Goal: Task Accomplishment & Management: Complete application form

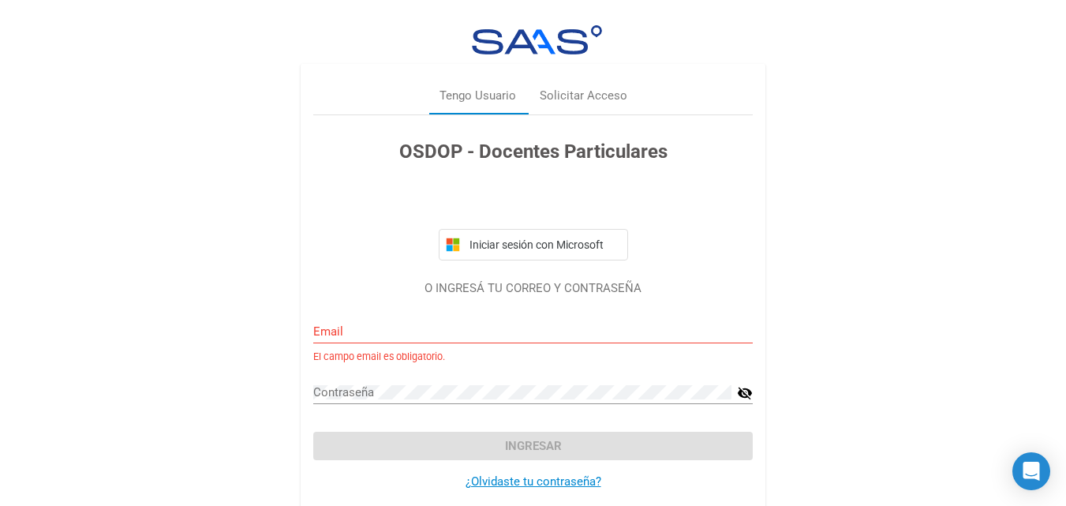
scroll to position [22, 0]
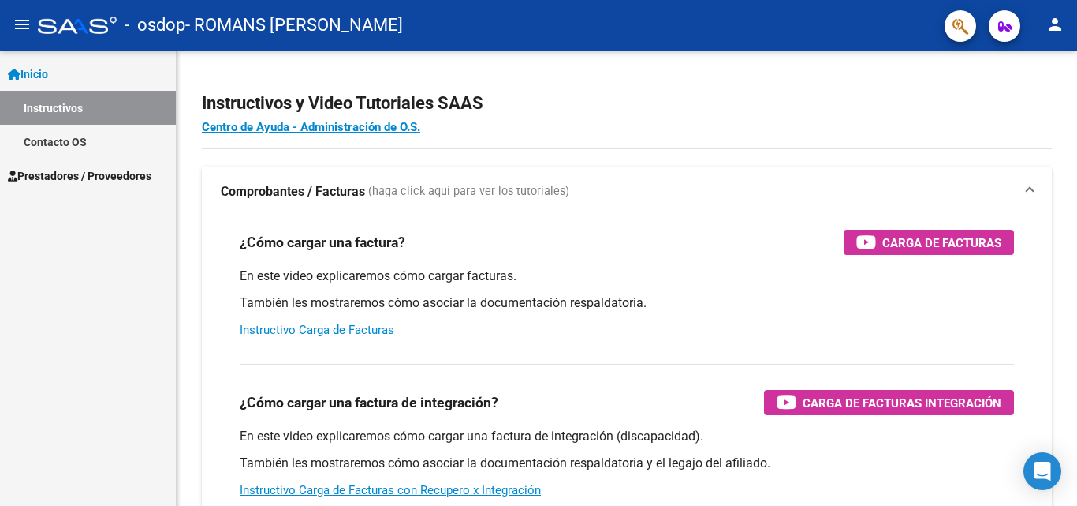
click at [15, 27] on mat-icon "menu" at bounding box center [22, 24] width 19 height 19
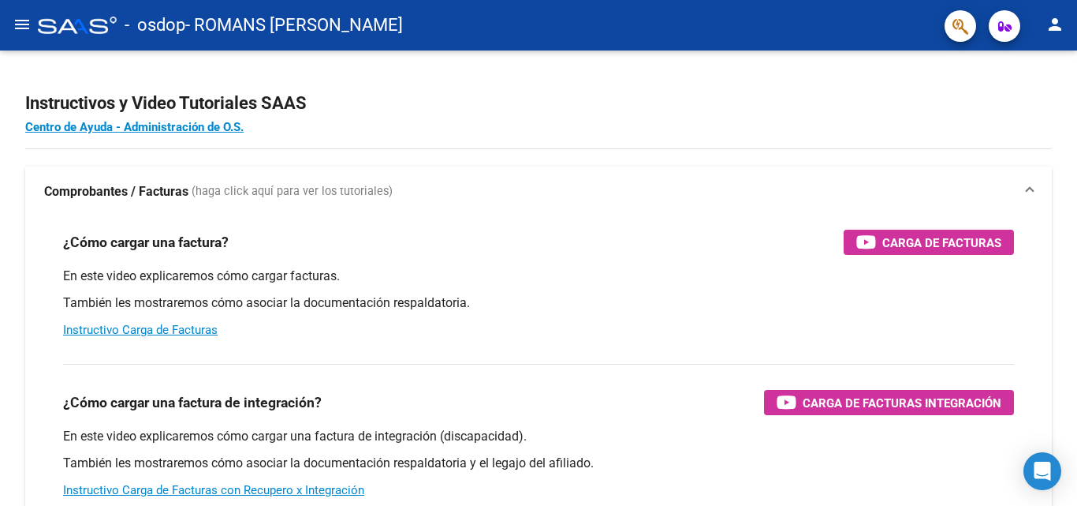
click at [31, 27] on mat-icon "menu" at bounding box center [22, 24] width 19 height 19
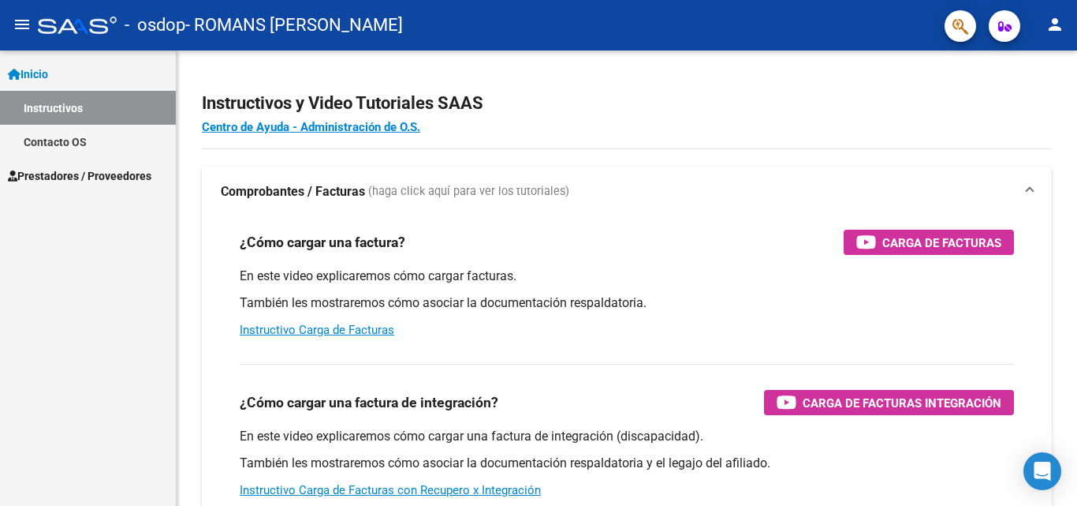
click at [38, 169] on span "Prestadores / Proveedores" at bounding box center [80, 175] width 144 height 17
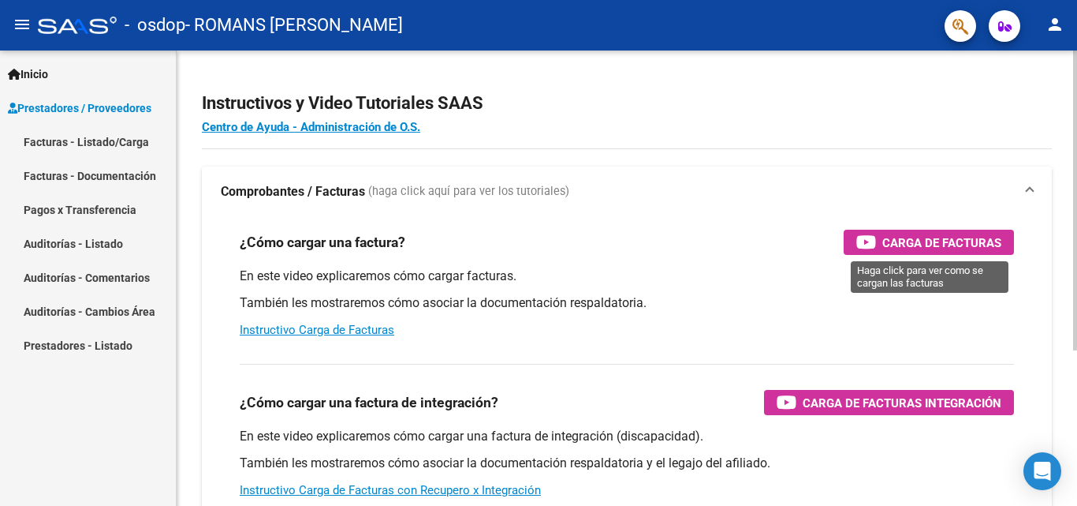
click at [906, 241] on span "Carga de Facturas" at bounding box center [942, 243] width 119 height 20
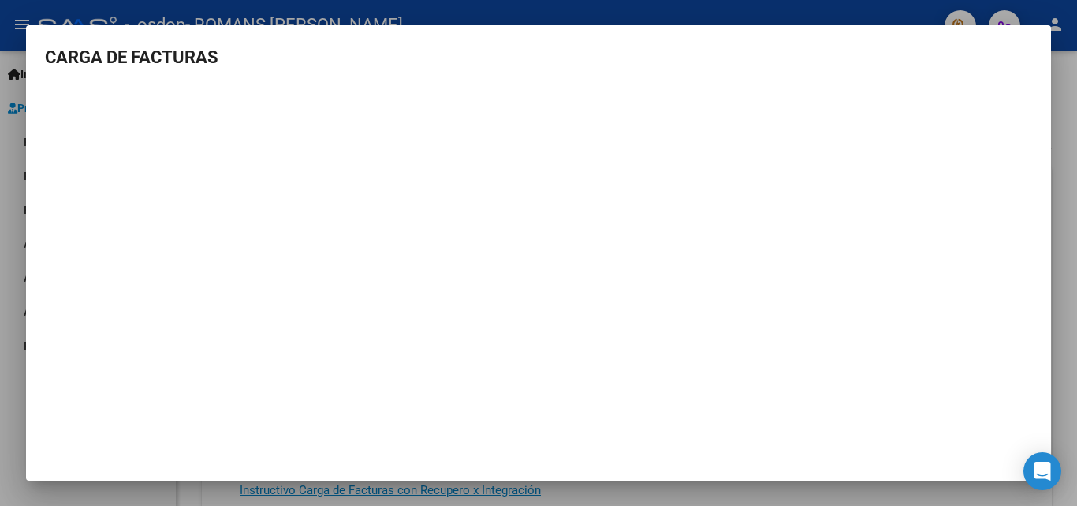
click at [1014, 38] on mat-dialog-container "CARGA DE FACTURAS" at bounding box center [538, 252] width 1025 height 455
click at [331, 4] on div at bounding box center [538, 253] width 1077 height 506
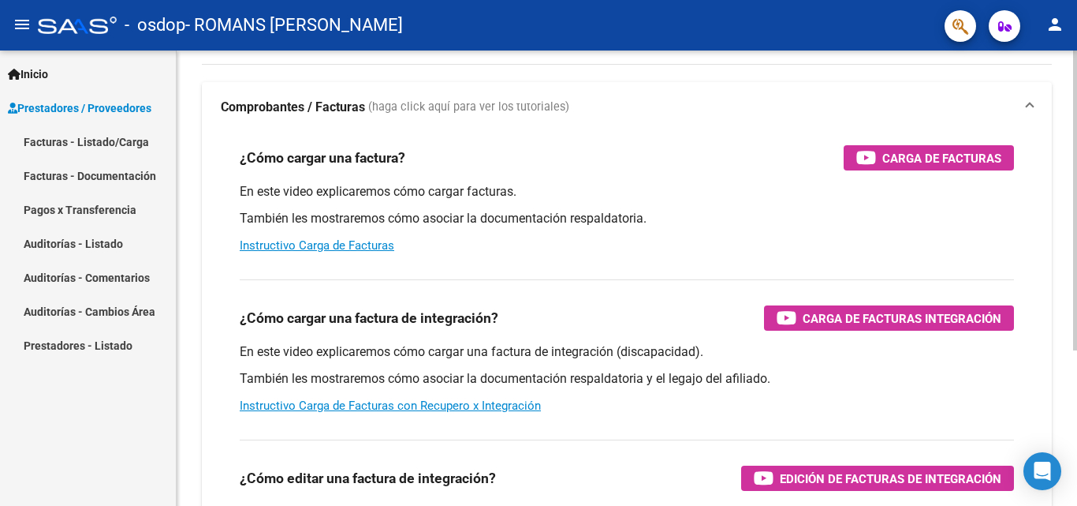
scroll to position [79, 0]
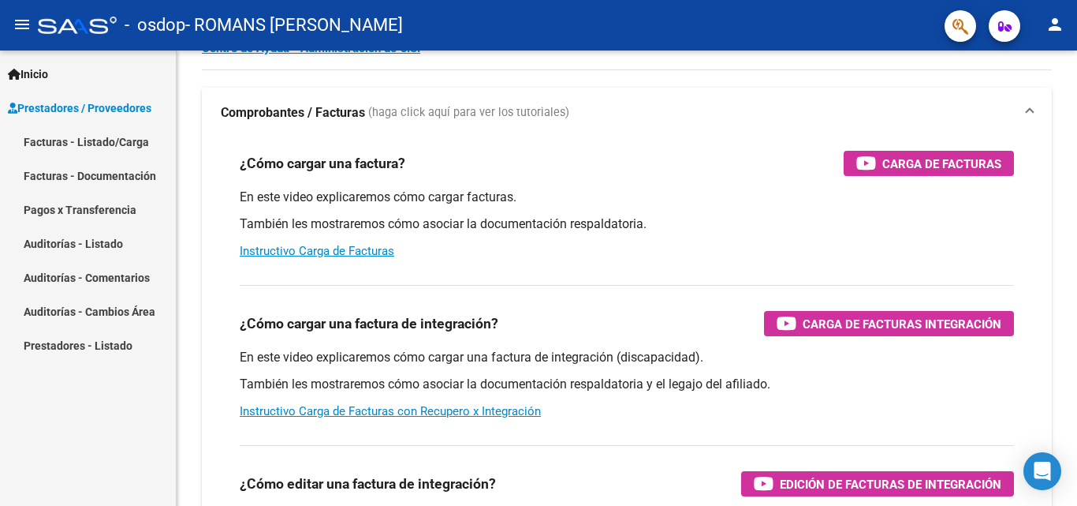
click at [124, 142] on link "Facturas - Listado/Carga" at bounding box center [88, 142] width 176 height 34
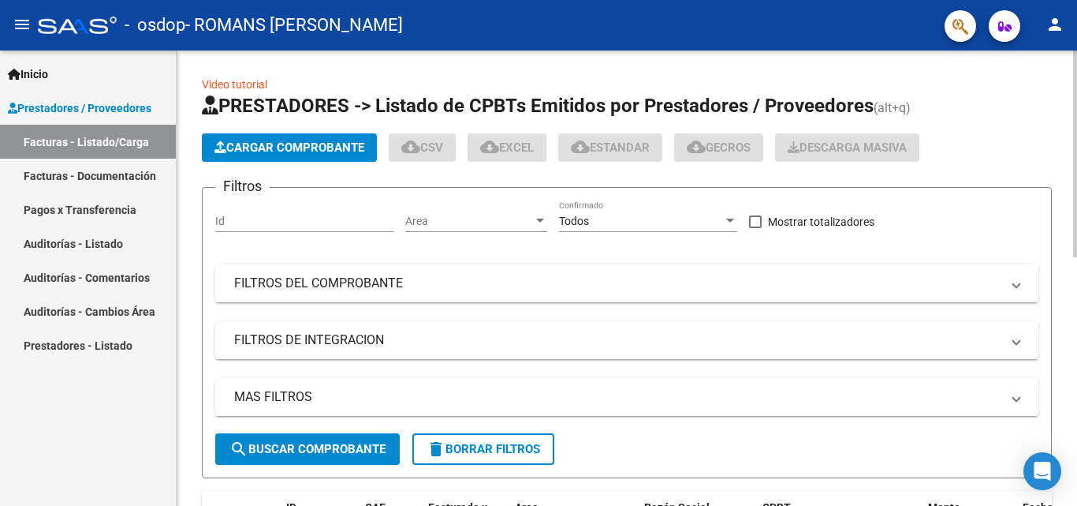
click at [289, 141] on span "Cargar Comprobante" at bounding box center [290, 147] width 150 height 14
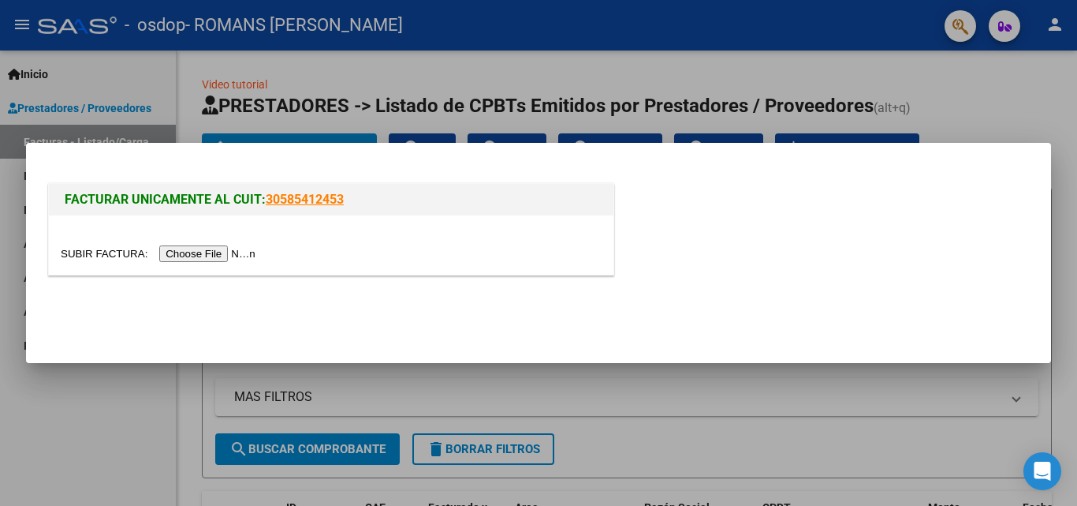
click at [240, 252] on input "file" at bounding box center [161, 253] width 200 height 17
click at [222, 243] on div at bounding box center [331, 244] width 565 height 59
click at [221, 252] on input "file" at bounding box center [161, 253] width 200 height 17
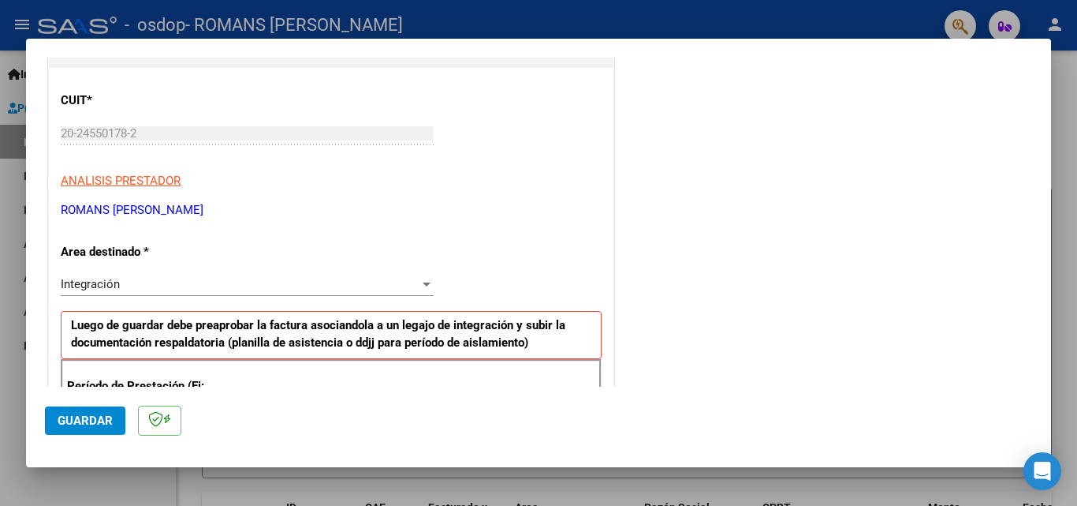
scroll to position [315, 0]
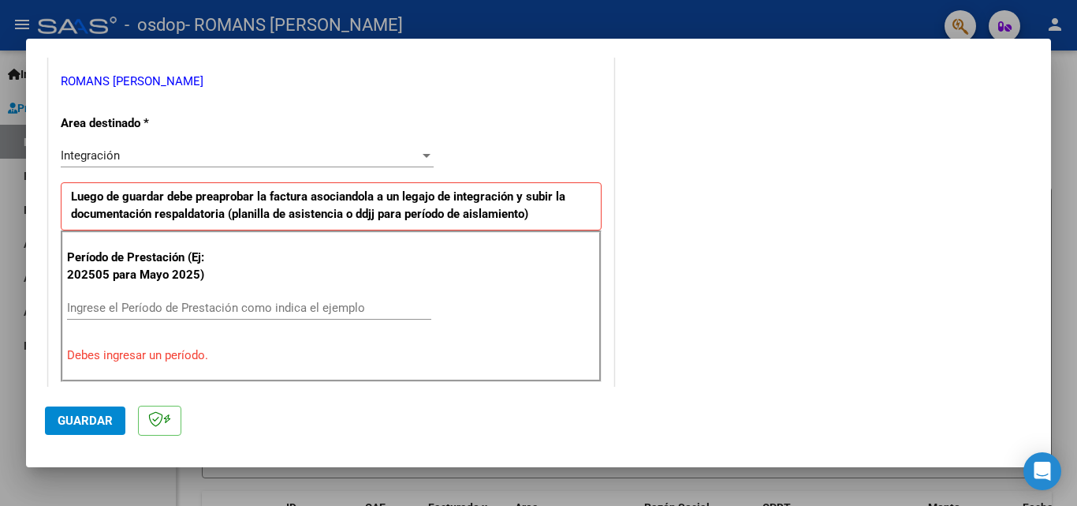
click at [414, 155] on div "Integración" at bounding box center [240, 155] width 359 height 14
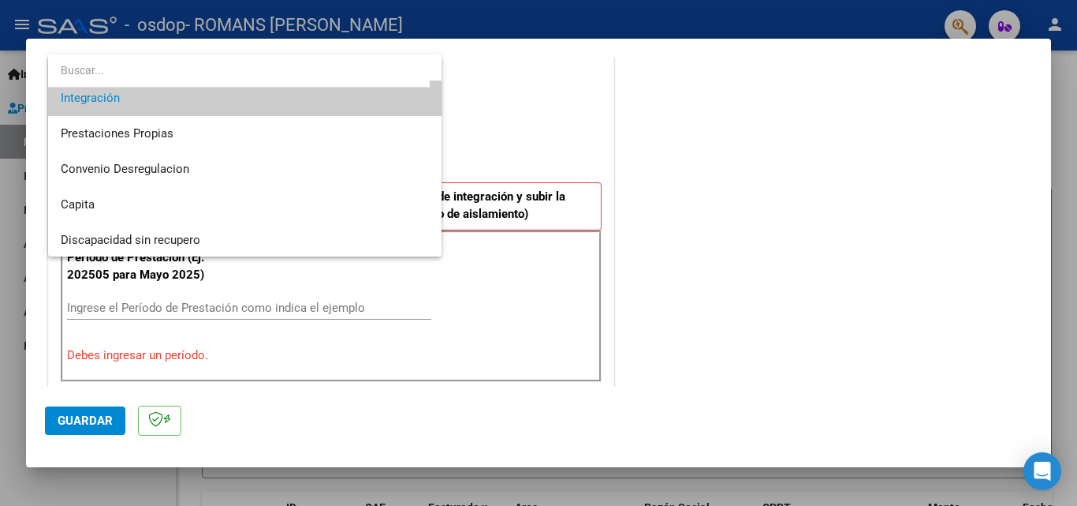
scroll to position [118, 0]
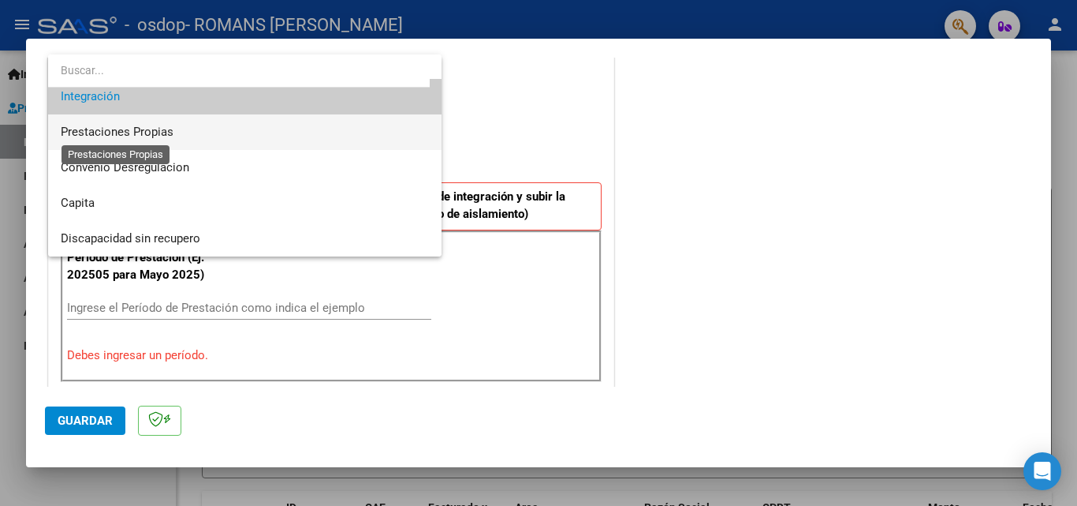
click at [160, 130] on span "Prestaciones Propias" at bounding box center [117, 132] width 113 height 14
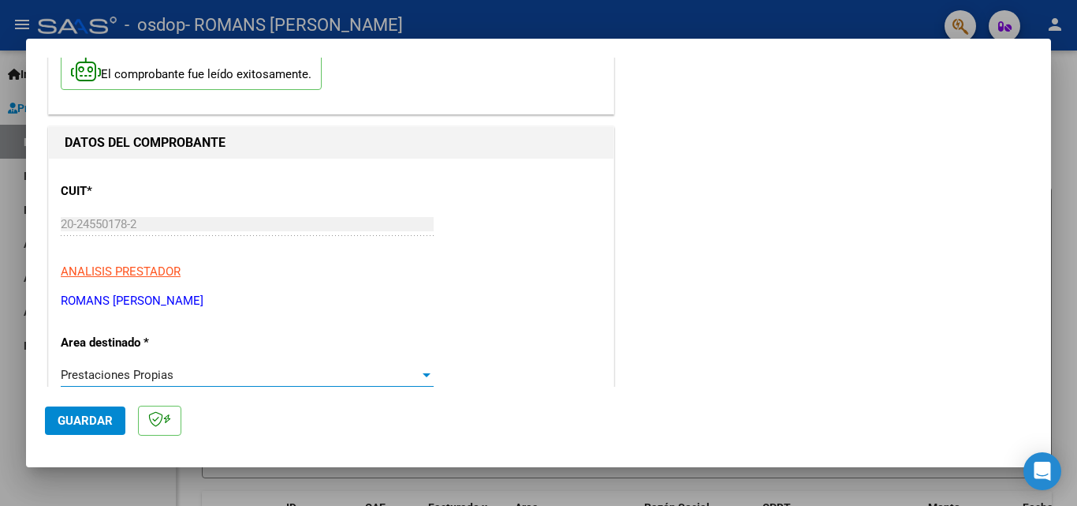
scroll to position [0, 0]
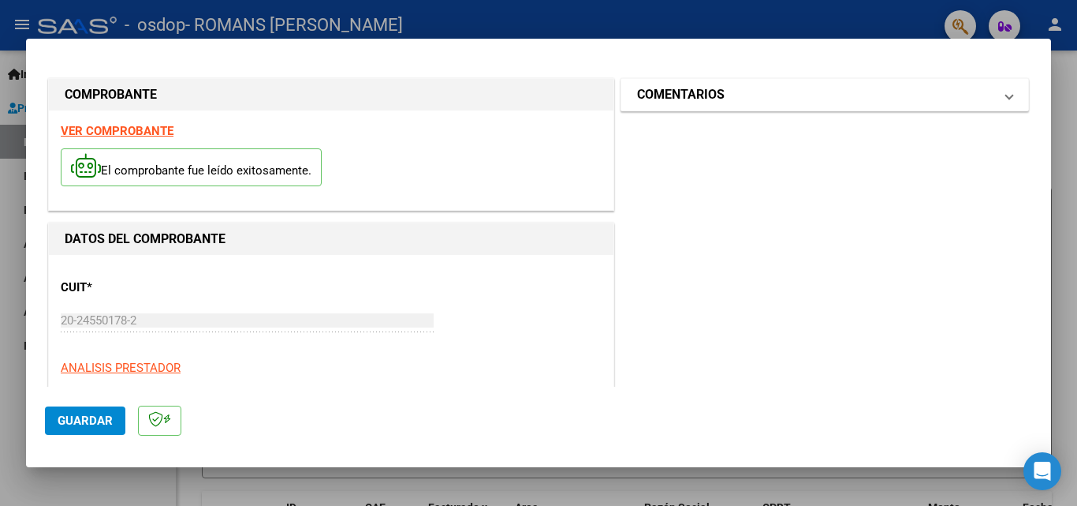
click at [735, 101] on mat-panel-title "COMENTARIOS" at bounding box center [815, 94] width 356 height 19
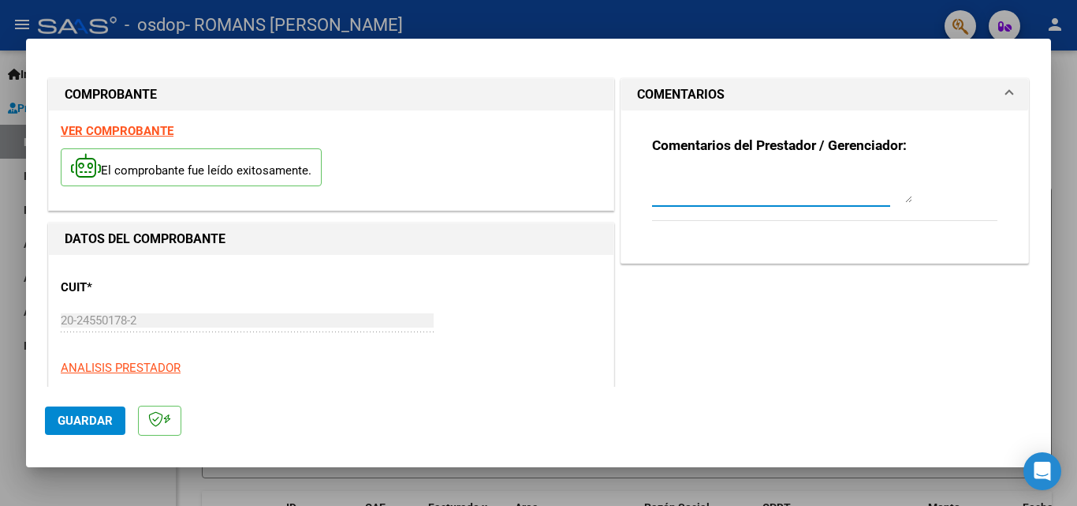
click at [677, 194] on textarea at bounding box center [782, 187] width 260 height 32
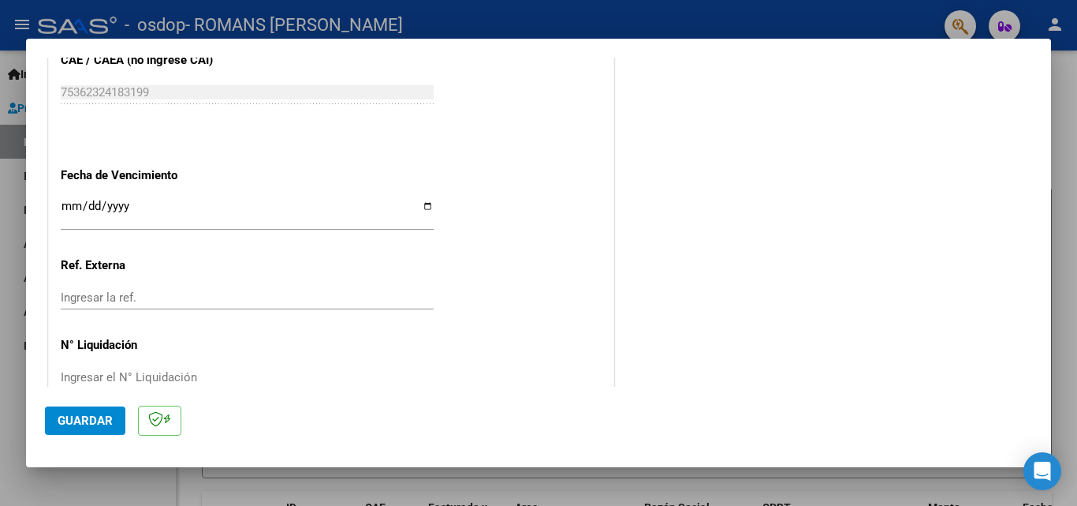
scroll to position [901, 0]
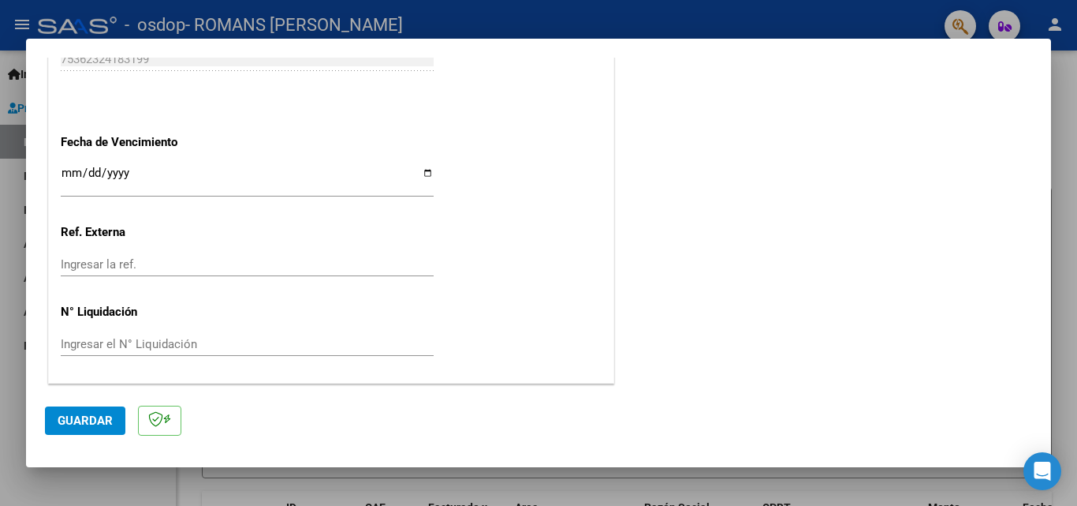
type textarea "factura periodo [DATE]"
click at [82, 416] on span "Guardar" at bounding box center [85, 420] width 55 height 14
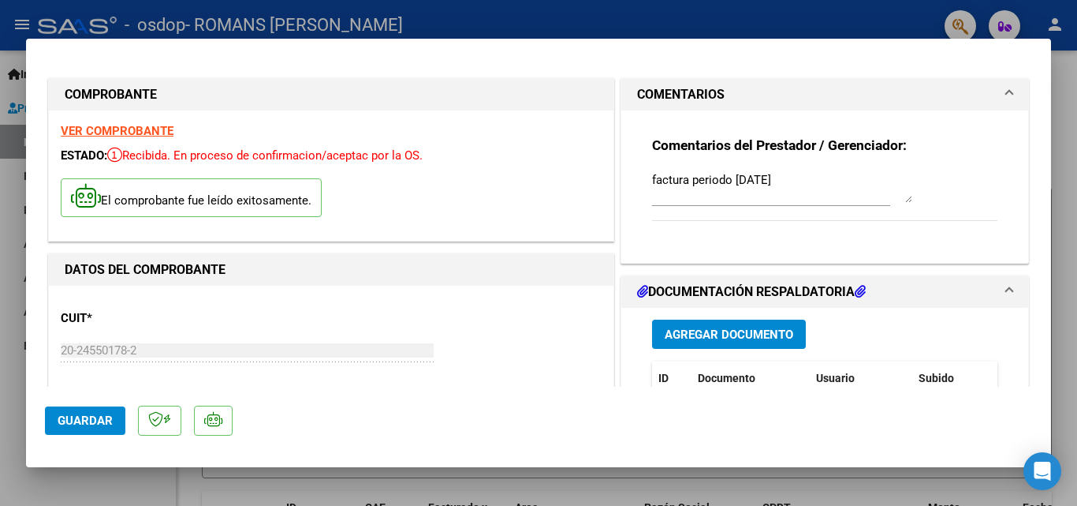
scroll to position [79, 0]
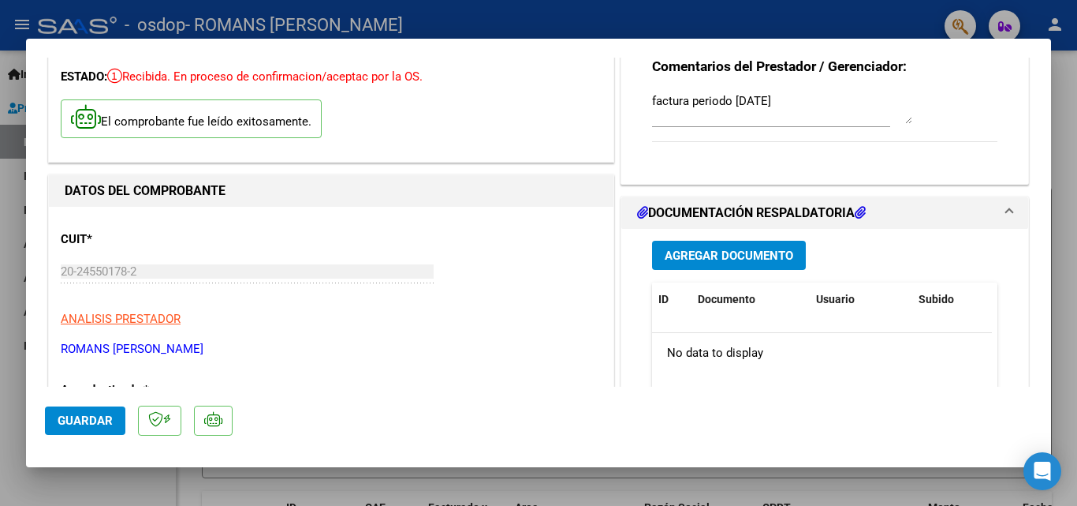
click at [665, 252] on span "Agregar Documento" at bounding box center [729, 255] width 129 height 14
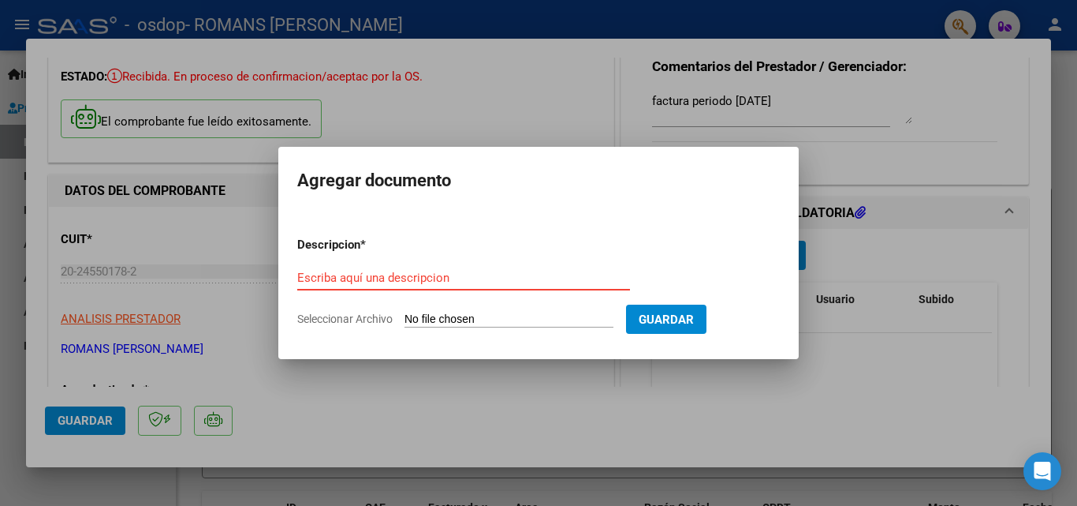
click at [439, 279] on input "Escriba aquí una descripcion" at bounding box center [463, 278] width 333 height 14
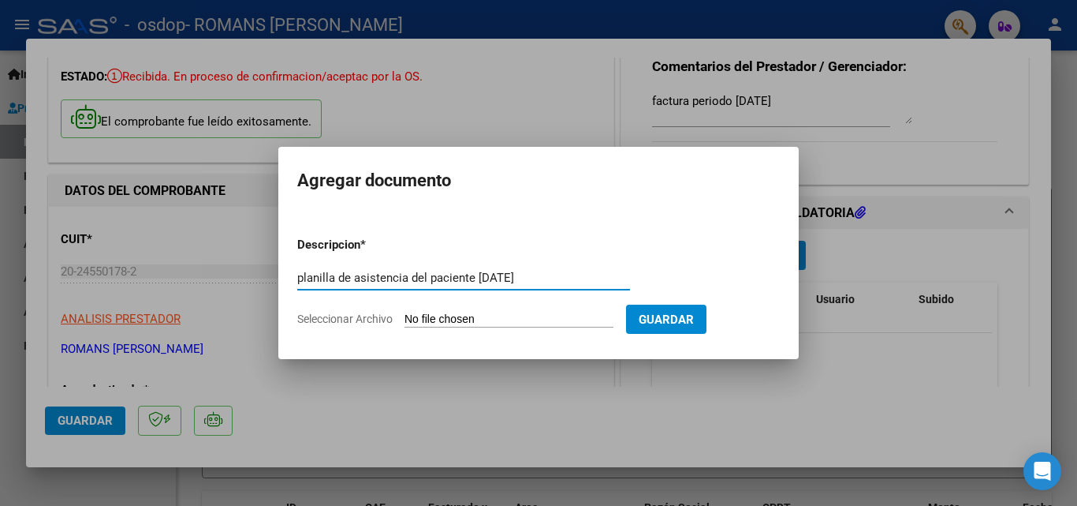
type input "planilla de asistencia del paciente [DATE]"
click at [431, 322] on input "Seleccionar Archivo" at bounding box center [509, 319] width 209 height 15
type input "C:\fakepath\20250908_120156 (1).PDF"
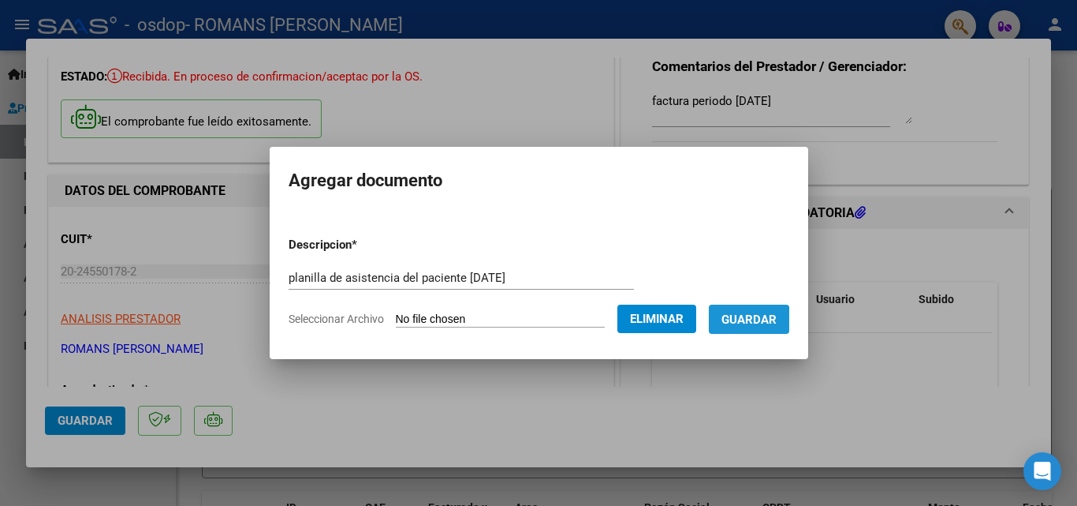
click at [743, 323] on span "Guardar" at bounding box center [749, 319] width 55 height 14
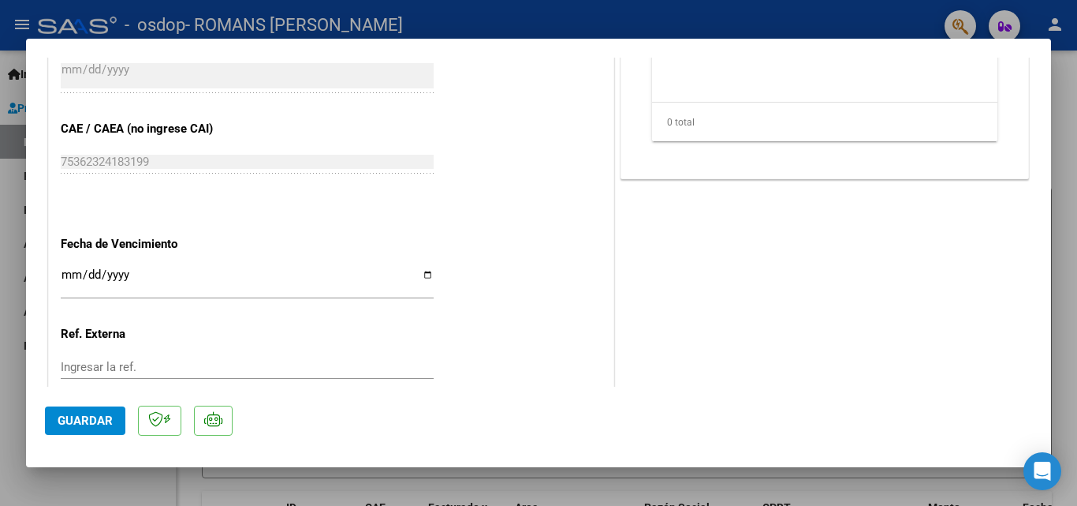
scroll to position [931, 0]
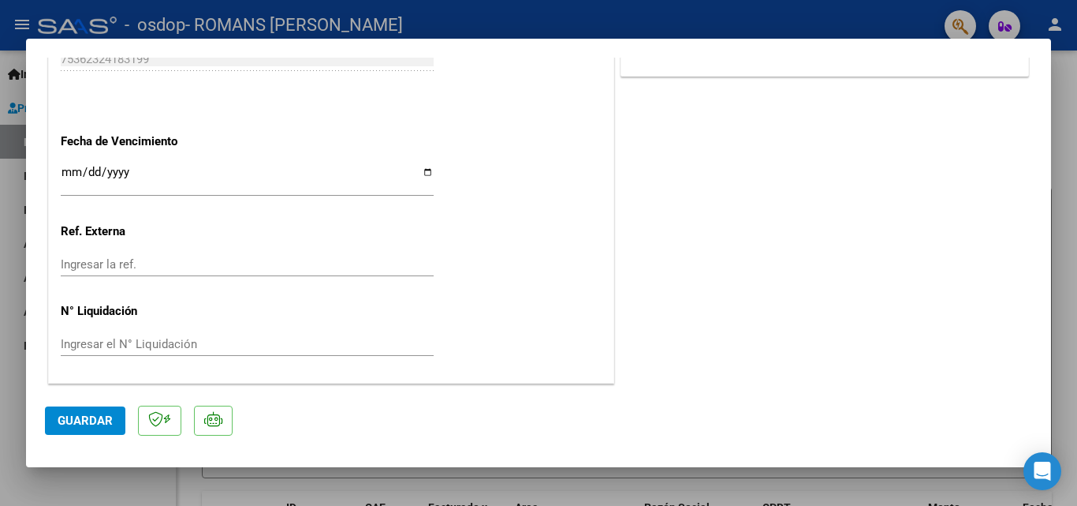
click at [105, 420] on span "Guardar" at bounding box center [85, 420] width 55 height 14
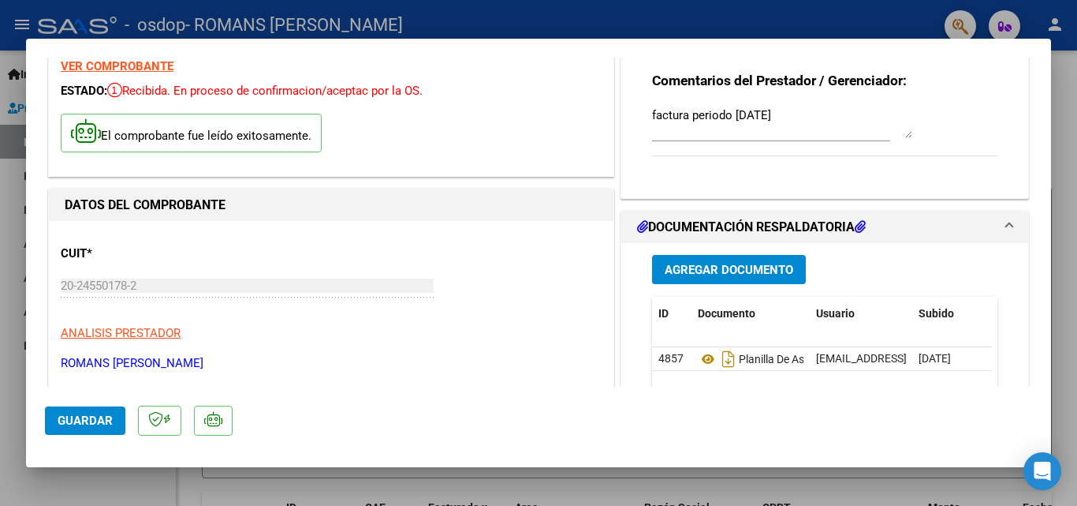
scroll to position [64, 0]
click at [745, 270] on span "Agregar Documento" at bounding box center [729, 270] width 129 height 14
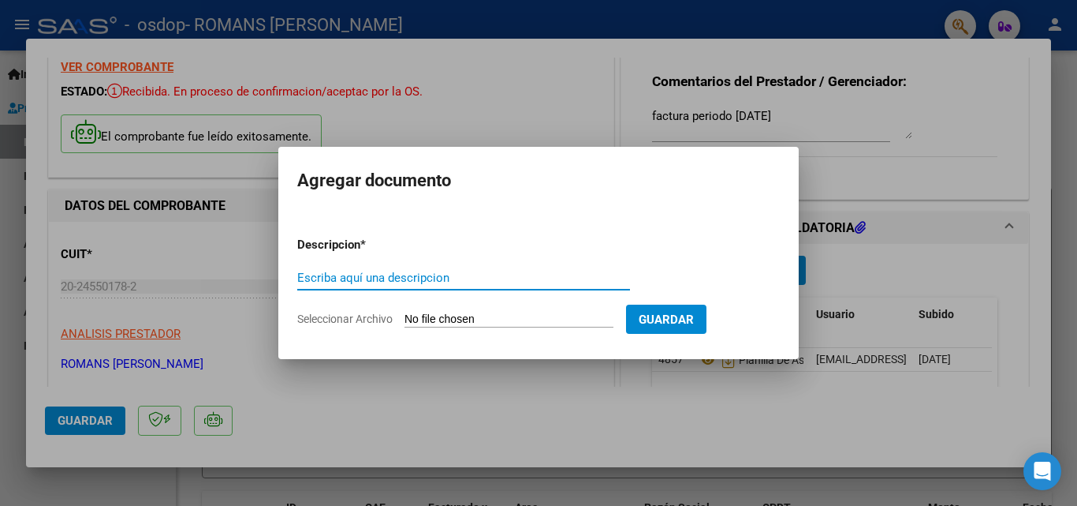
click at [383, 277] on input "Escriba aquí una descripcion" at bounding box center [463, 278] width 333 height 14
click at [442, 274] on input "autorizacion de la prestacion" at bounding box center [463, 278] width 333 height 14
type input "autorizacion de la prestación"
click at [451, 319] on input "Seleccionar Archivo" at bounding box center [509, 319] width 209 height 15
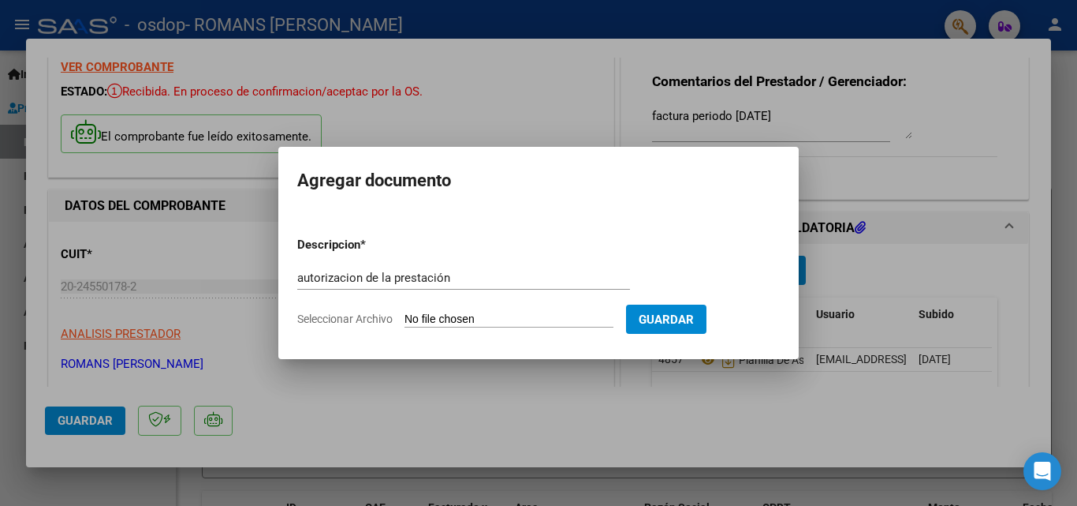
type input "C:\fakepath\AUTORIZACION [PERSON_NAME] 2025 (1) (1).pdf"
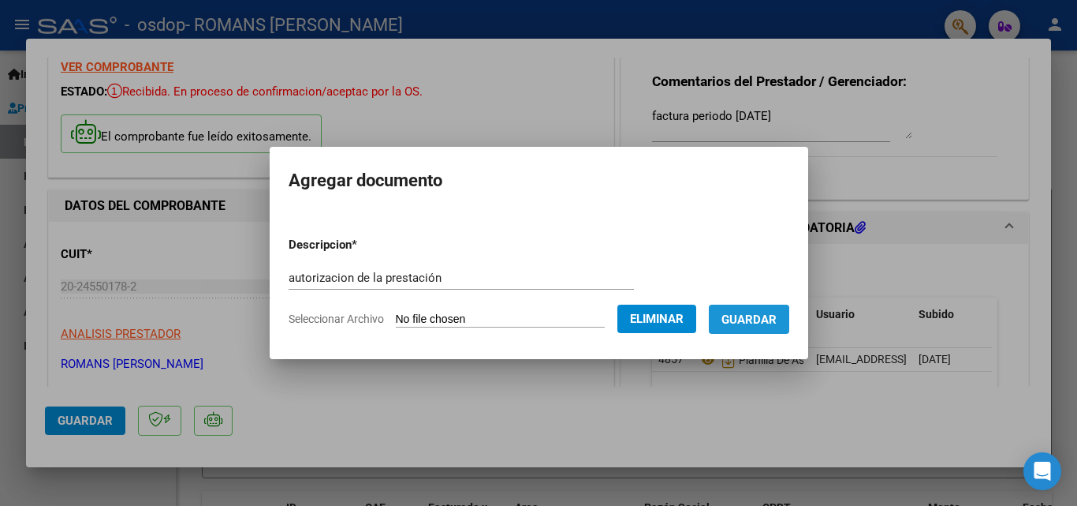
click at [747, 324] on span "Guardar" at bounding box center [749, 319] width 55 height 14
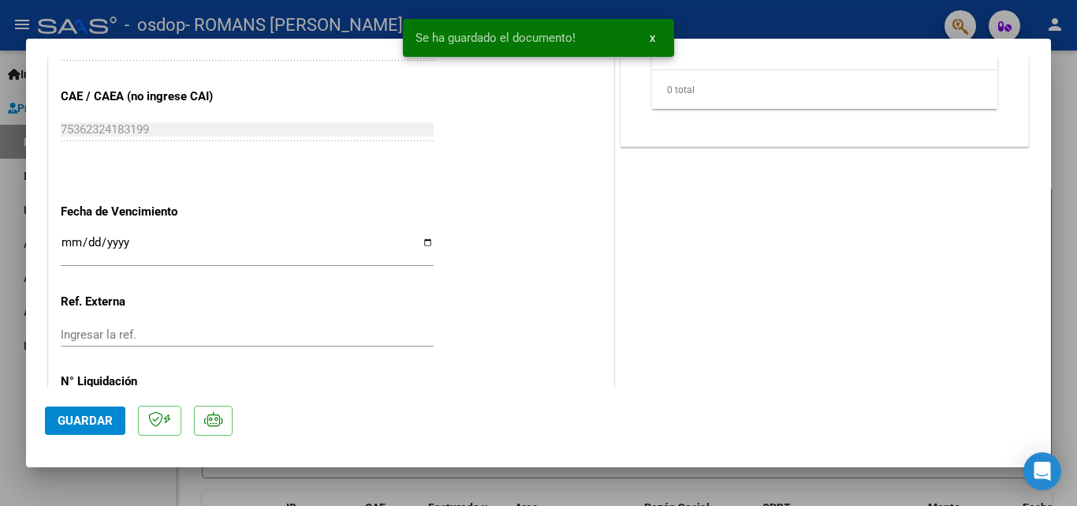
scroll to position [931, 0]
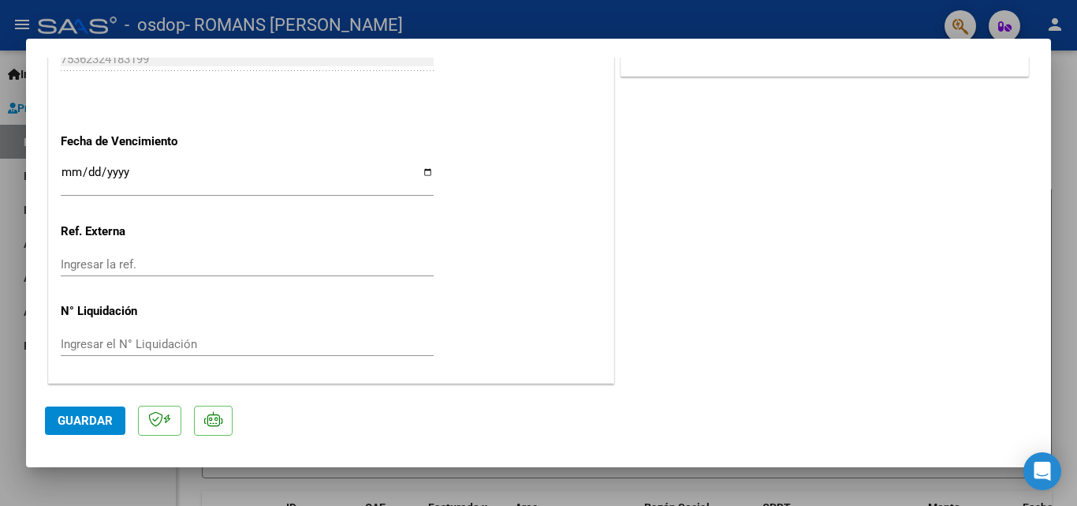
click at [102, 422] on span "Guardar" at bounding box center [85, 420] width 55 height 14
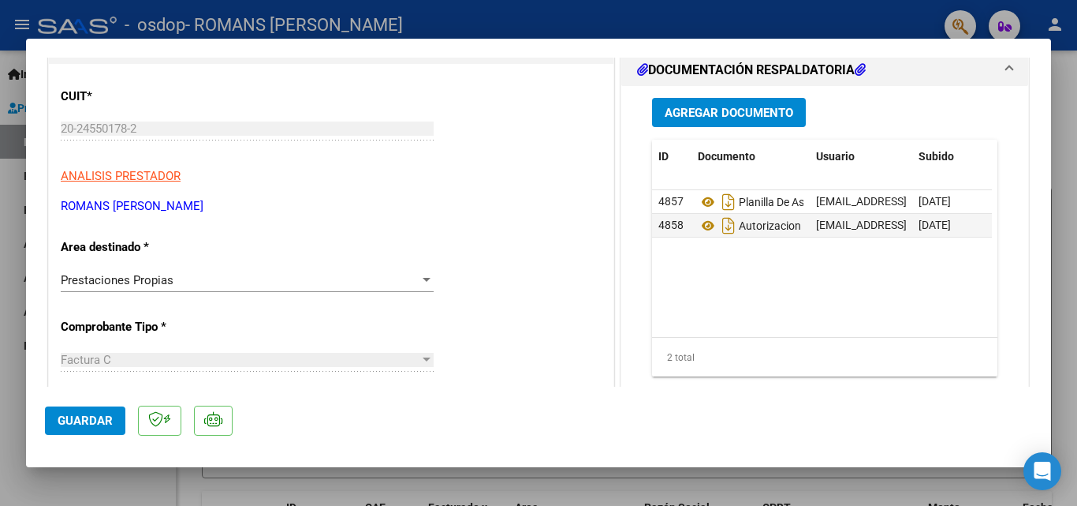
scroll to position [0, 0]
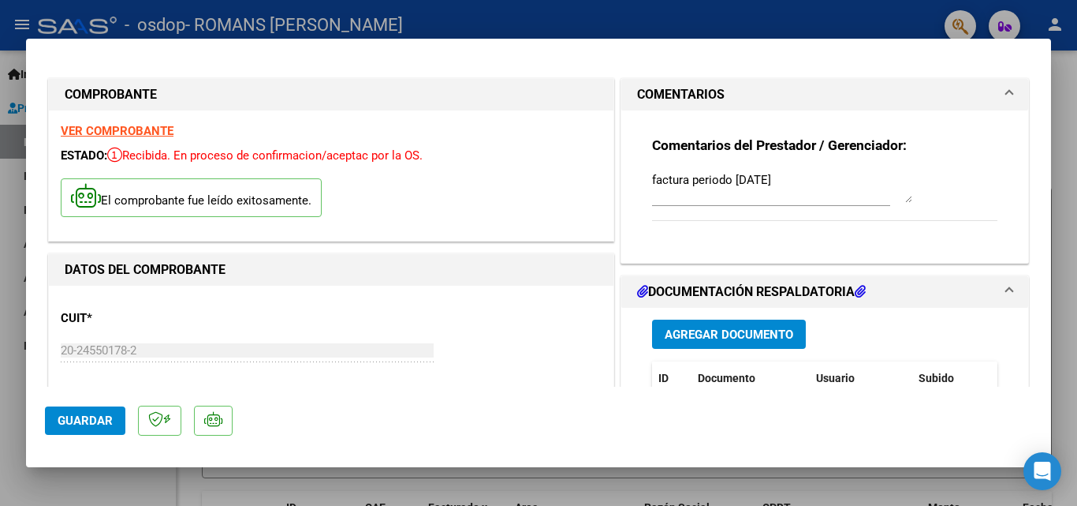
click at [19, 107] on div at bounding box center [538, 253] width 1077 height 506
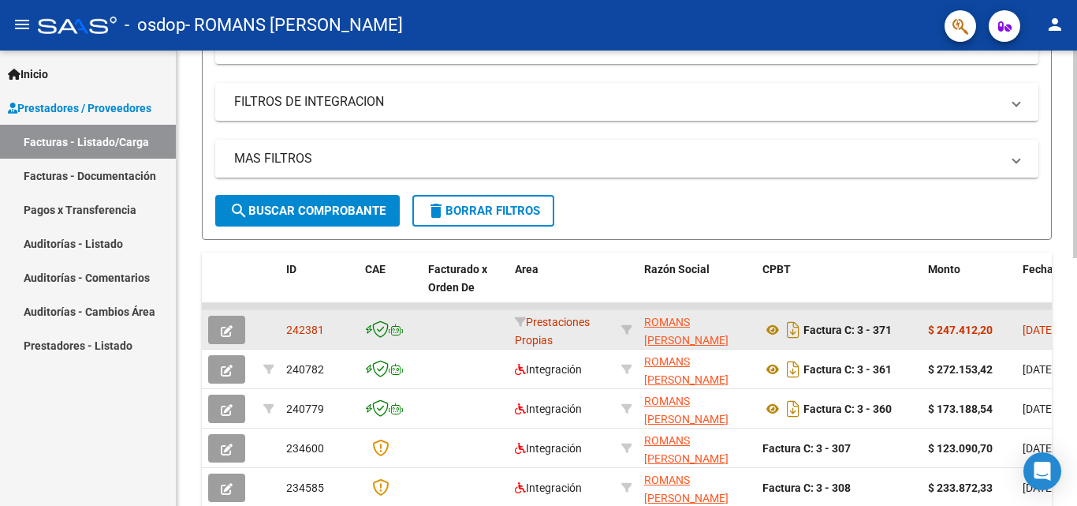
scroll to position [230, 0]
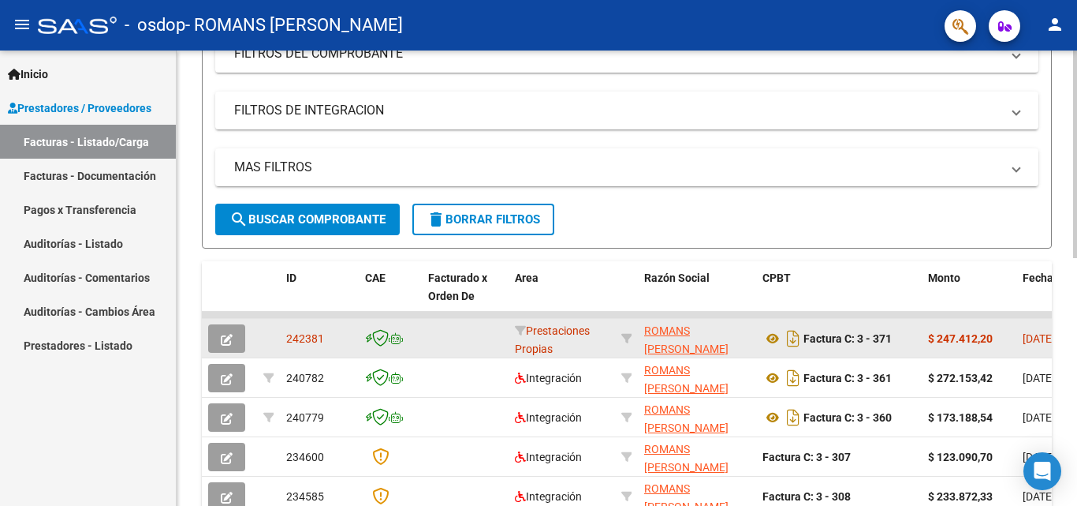
click at [223, 336] on icon "button" at bounding box center [227, 340] width 12 height 12
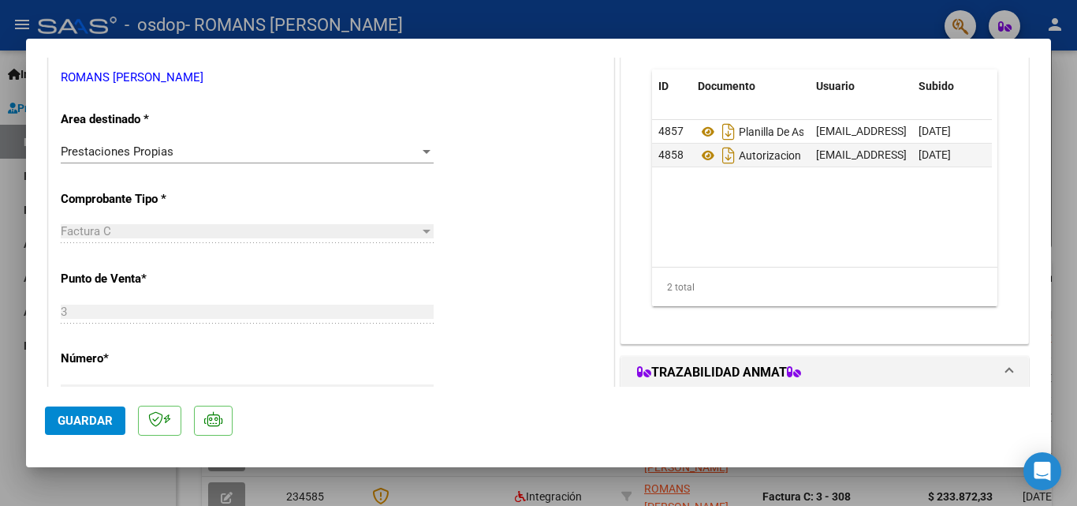
scroll to position [237, 0]
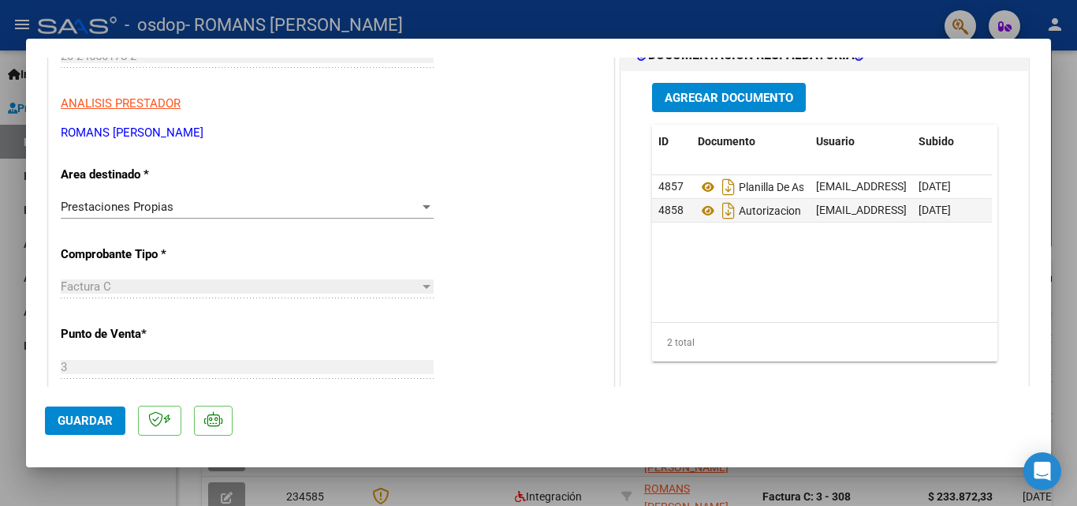
click at [326, 209] on div "Prestaciones Propias" at bounding box center [240, 207] width 359 height 14
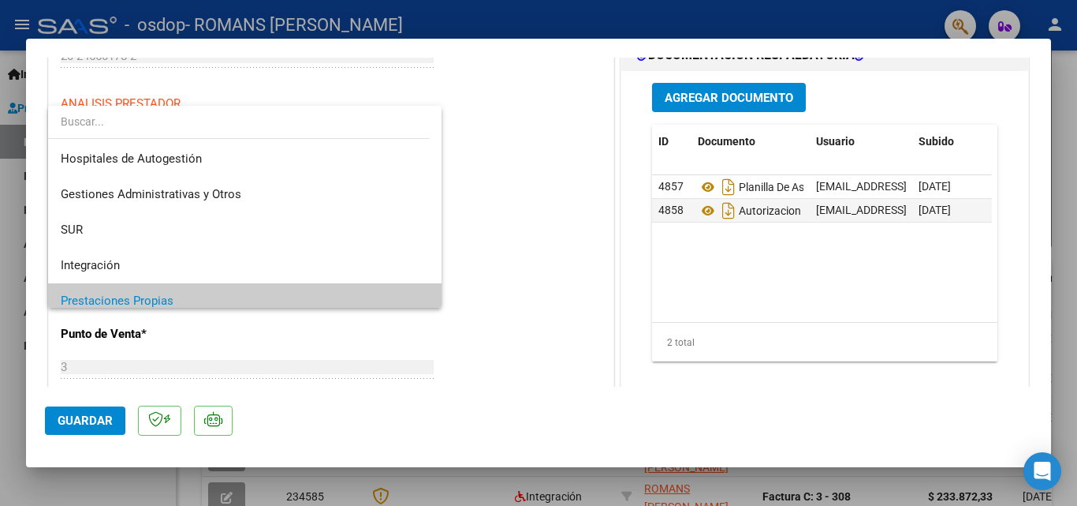
scroll to position [95, 0]
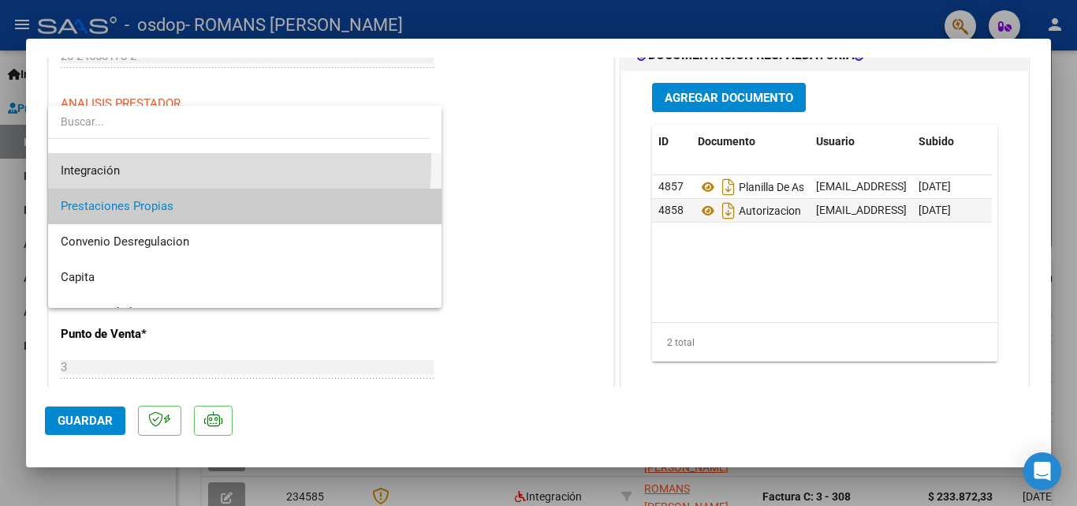
click at [116, 161] on span "Integración" at bounding box center [245, 170] width 368 height 35
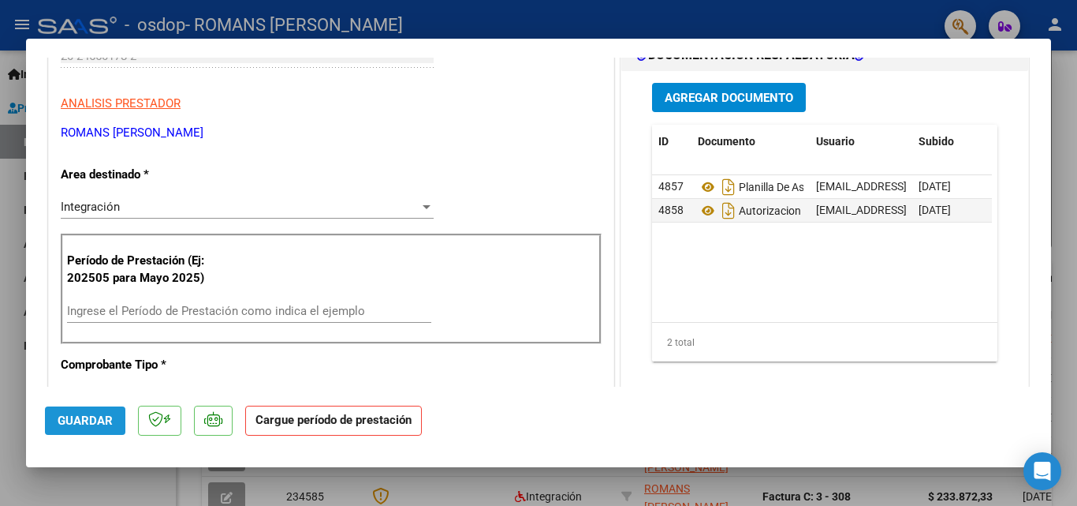
click at [95, 417] on span "Guardar" at bounding box center [85, 420] width 55 height 14
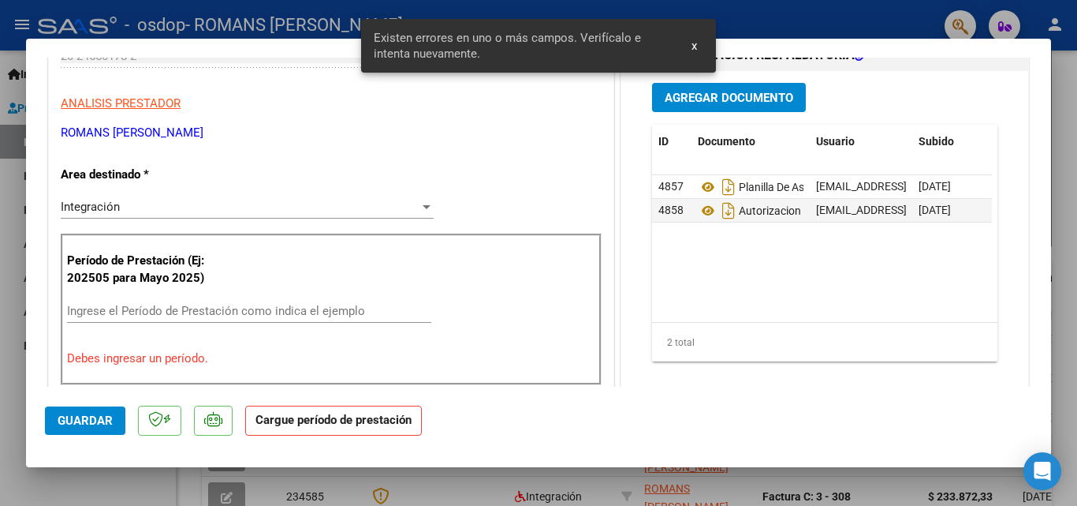
scroll to position [309, 0]
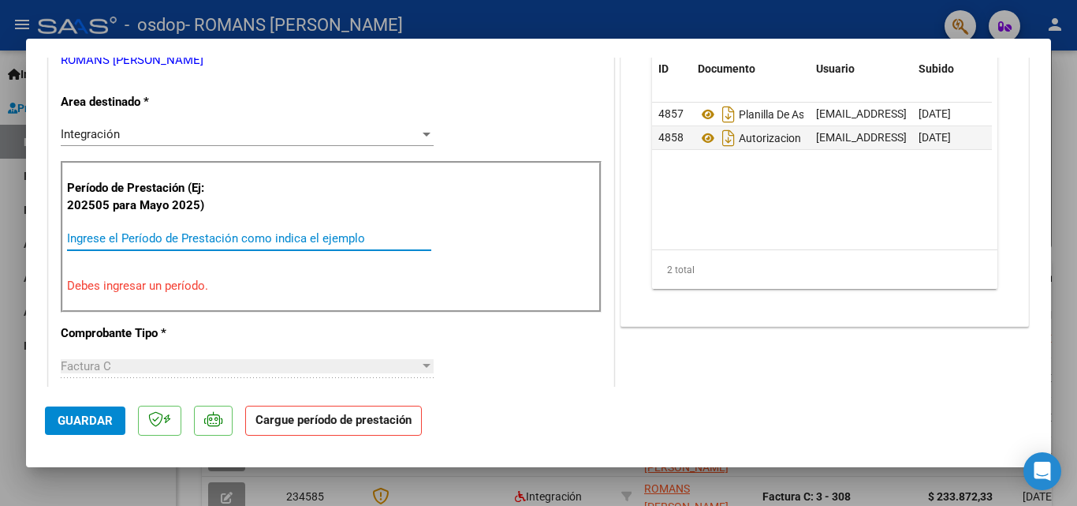
click at [90, 241] on input "Ingrese el Período de Prestación como indica el ejemplo" at bounding box center [249, 238] width 364 height 14
click at [101, 286] on p "Debes ingresar un período." at bounding box center [331, 286] width 528 height 18
click at [97, 240] on input "Ingrese el Período de Prestación como indica el ejemplo" at bounding box center [249, 238] width 364 height 14
click at [156, 285] on p "Debes ingresar un período." at bounding box center [331, 286] width 528 height 18
click at [218, 242] on input "Ingrese el Período de Prestación como indica el ejemplo" at bounding box center [249, 238] width 364 height 14
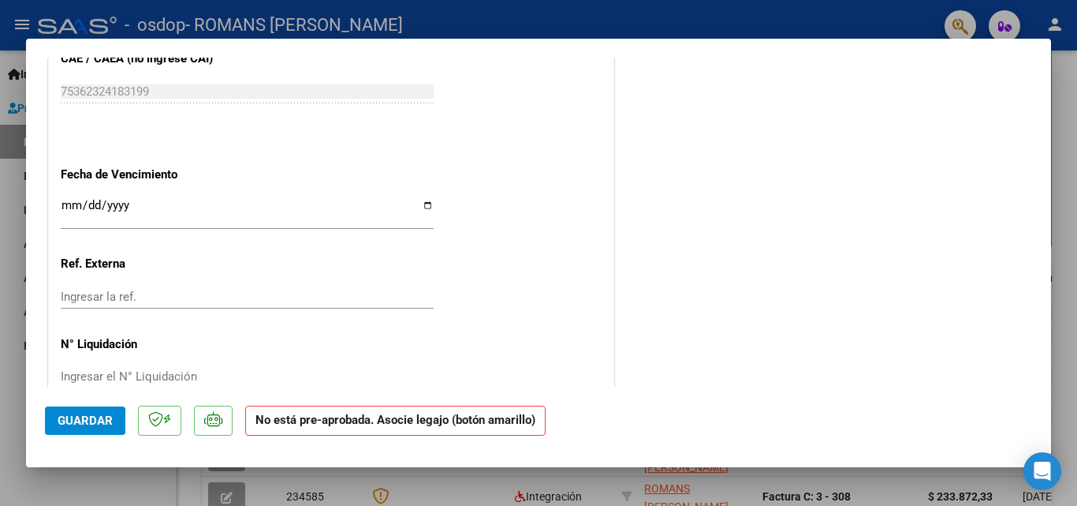
scroll to position [984, 0]
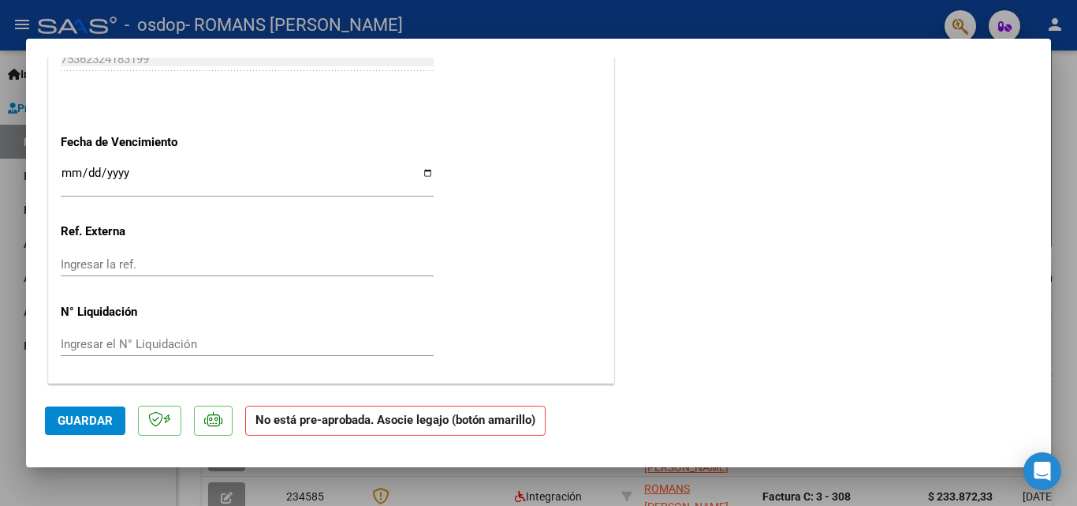
type input "202508"
click at [95, 418] on span "Guardar" at bounding box center [85, 420] width 55 height 14
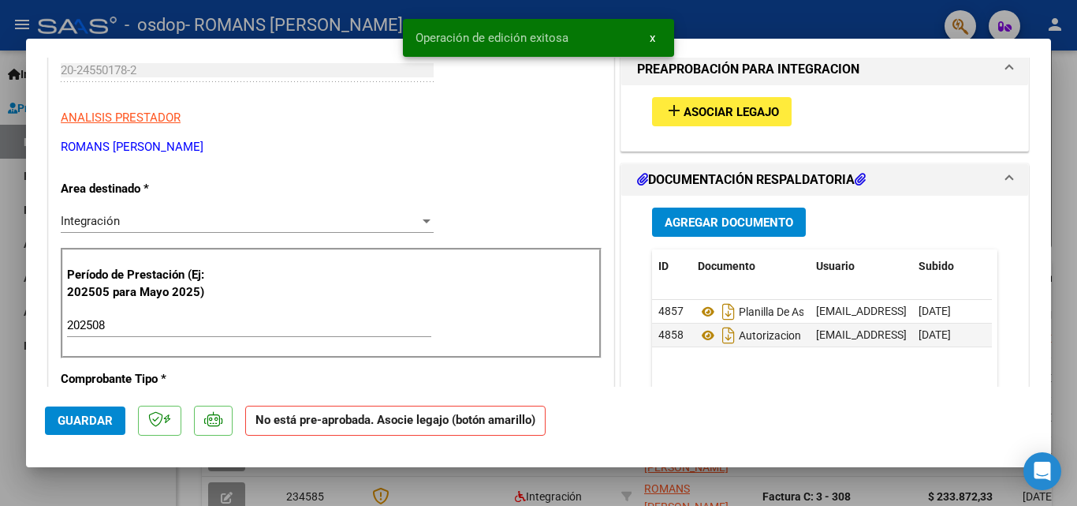
scroll to position [0, 0]
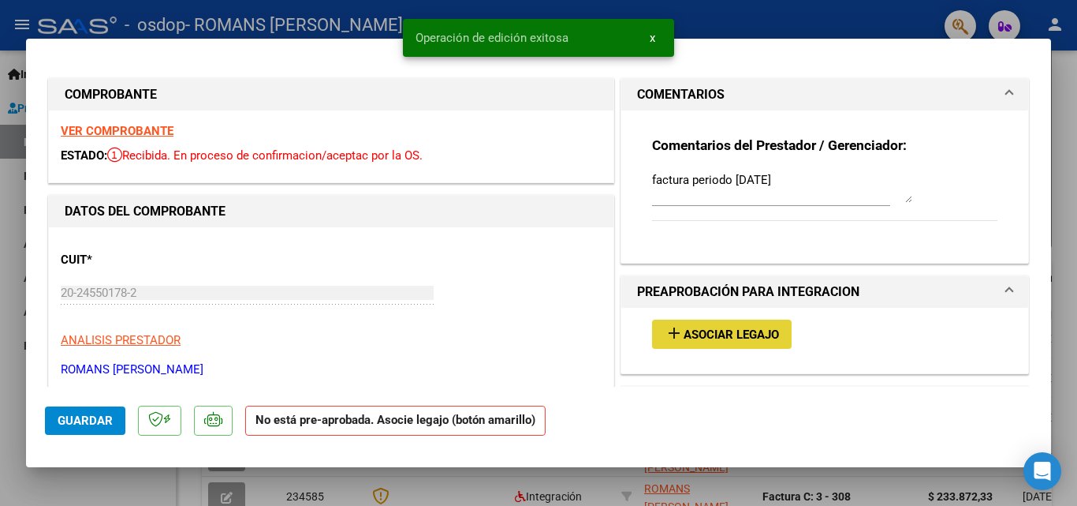
click at [705, 339] on span "Asociar Legajo" at bounding box center [731, 334] width 95 height 14
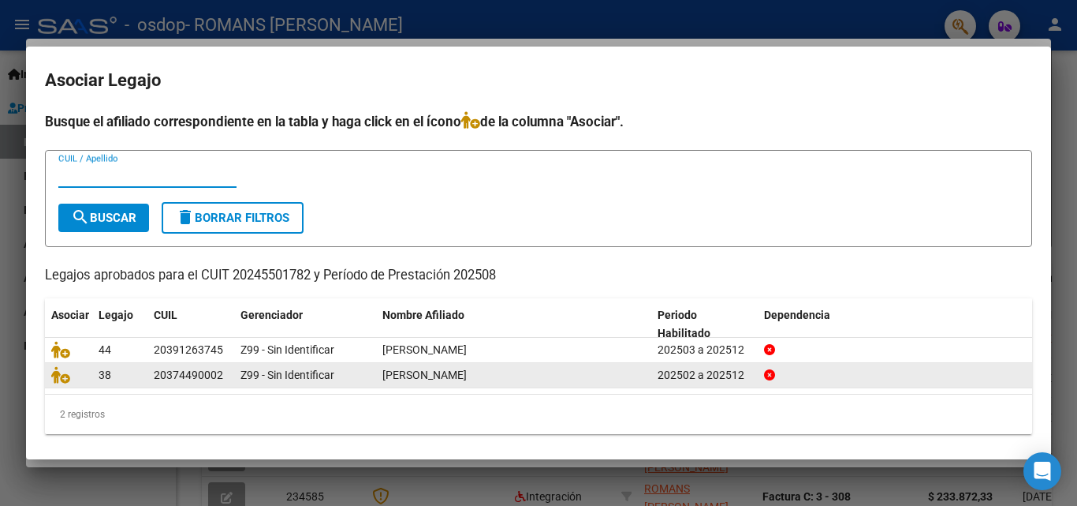
click at [422, 377] on span "[PERSON_NAME]" at bounding box center [425, 374] width 84 height 13
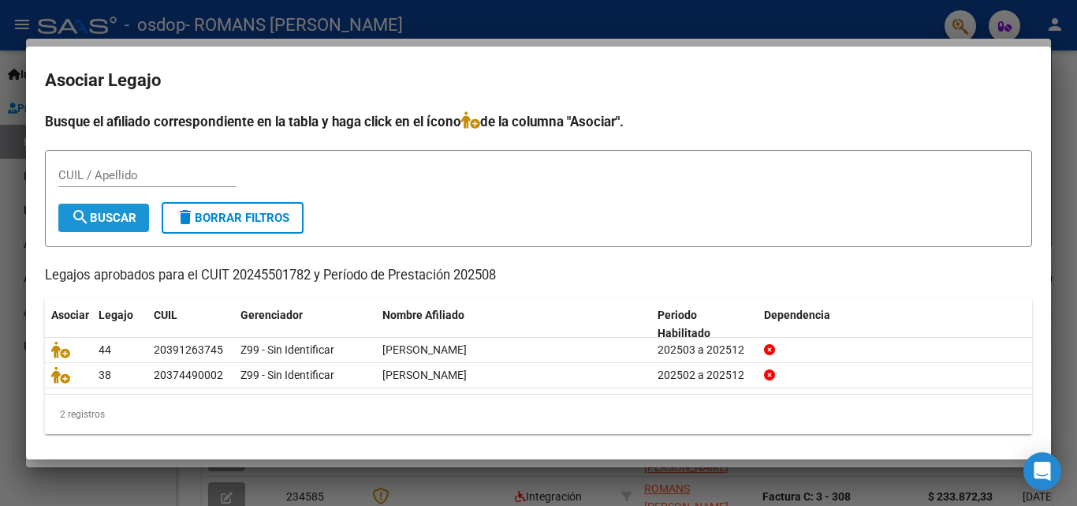
click at [112, 207] on button "search Buscar" at bounding box center [103, 217] width 91 height 28
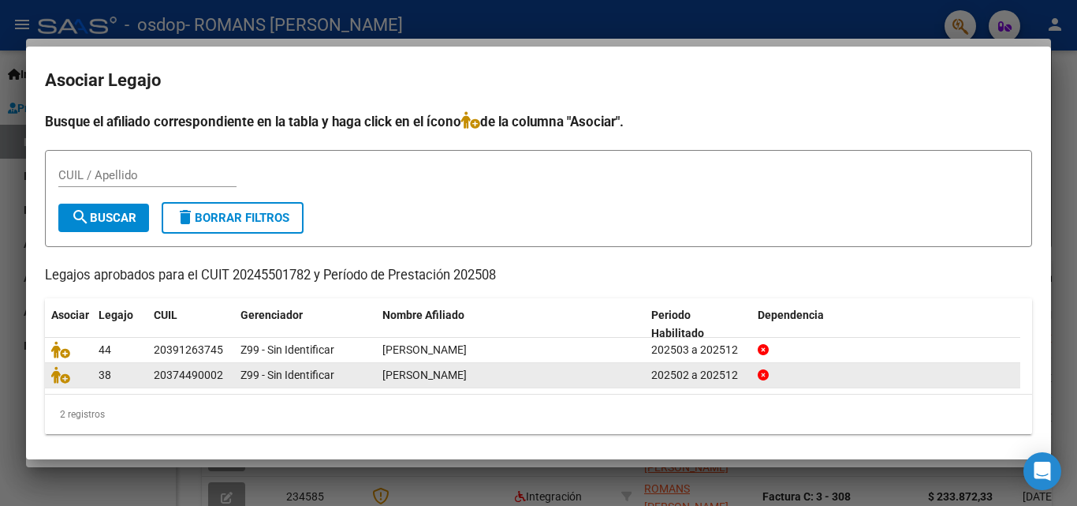
click at [218, 380] on div "20374490002" at bounding box center [188, 375] width 69 height 18
drag, startPoint x: 152, startPoint y: 375, endPoint x: 284, endPoint y: 375, distance: 131.7
click at [284, 375] on div "38 20374490002 Z99 - Sin Identificar [PERSON_NAME] 202502 a 202512" at bounding box center [533, 375] width 976 height 25
click at [665, 381] on div "202502 a 202512" at bounding box center [698, 375] width 94 height 18
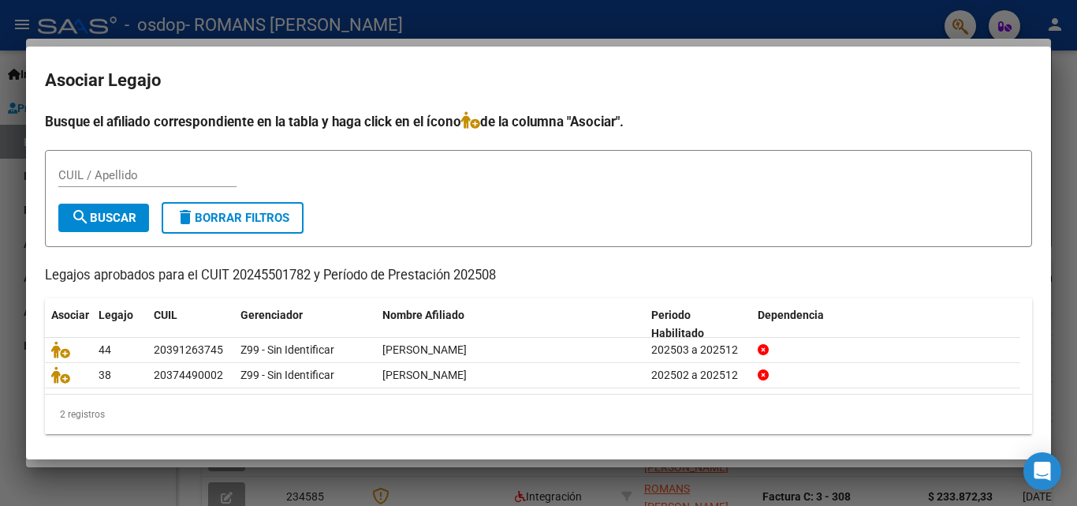
click at [124, 172] on input "CUIL / Apellido" at bounding box center [147, 175] width 178 height 14
type input "[PERSON_NAME]"
click at [104, 211] on span "search Buscar" at bounding box center [103, 218] width 65 height 14
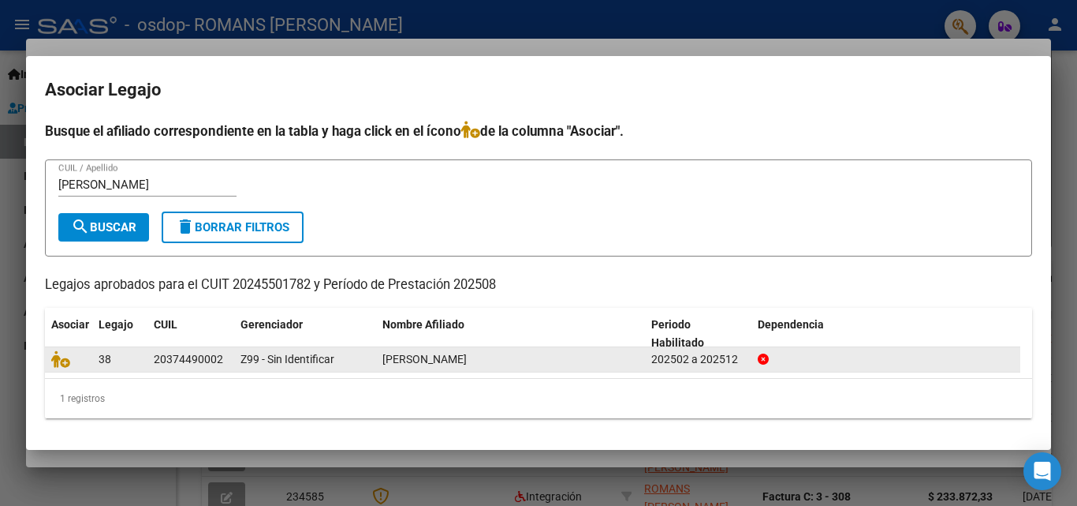
click at [461, 356] on span "[PERSON_NAME]" at bounding box center [425, 359] width 84 height 13
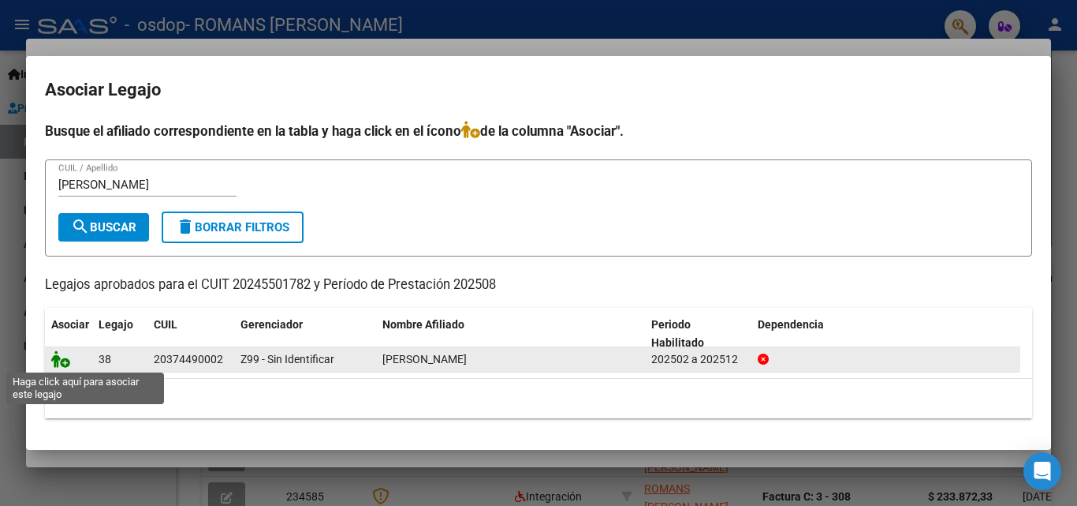
click at [61, 360] on icon at bounding box center [60, 358] width 19 height 17
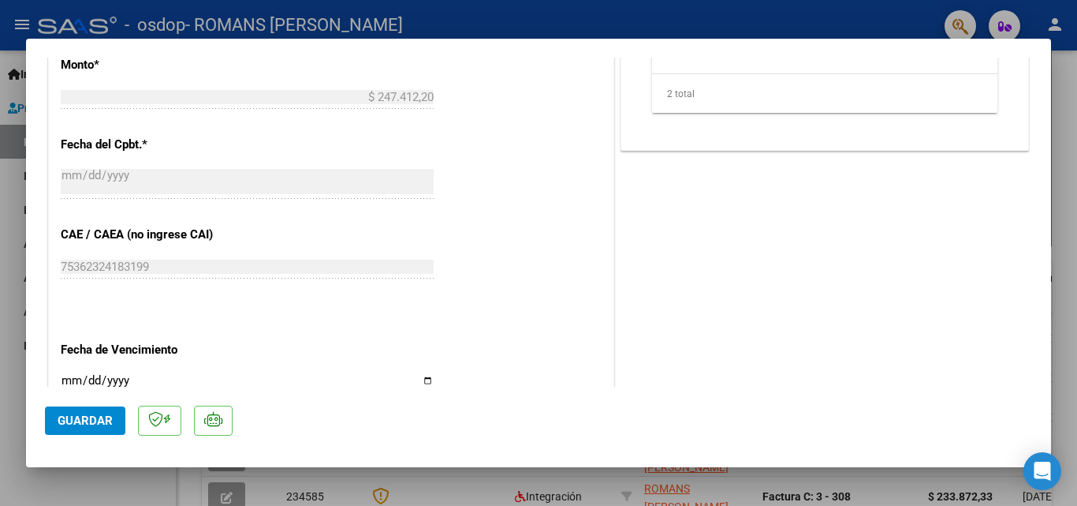
scroll to position [1025, 0]
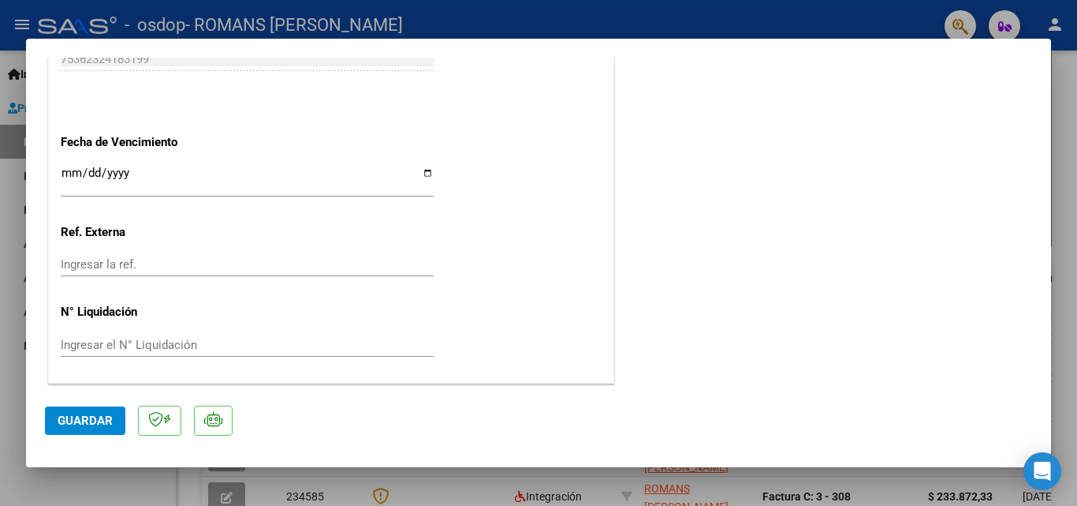
click at [91, 420] on span "Guardar" at bounding box center [85, 420] width 55 height 14
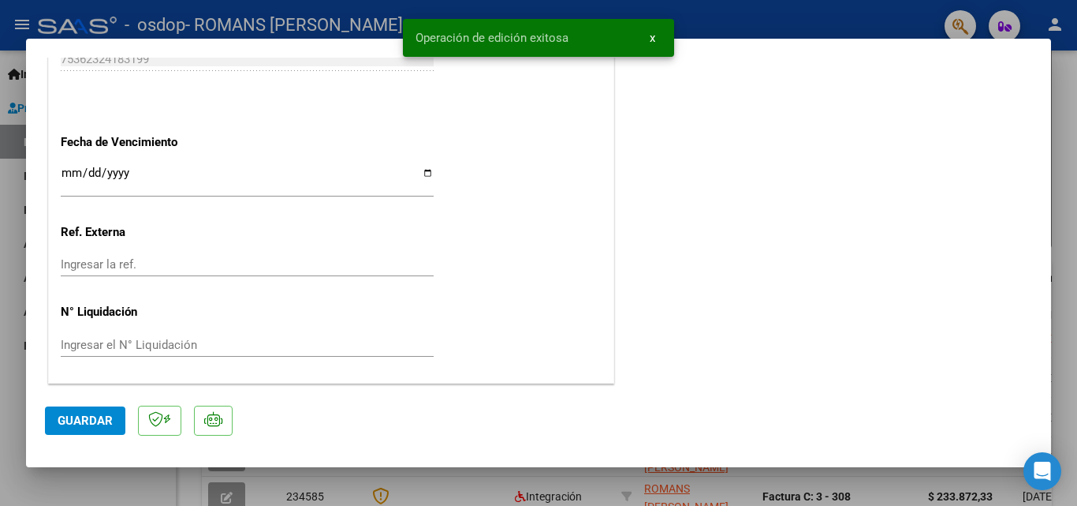
click at [4, 156] on div at bounding box center [538, 253] width 1077 height 506
